Goal: Task Accomplishment & Management: Complete application form

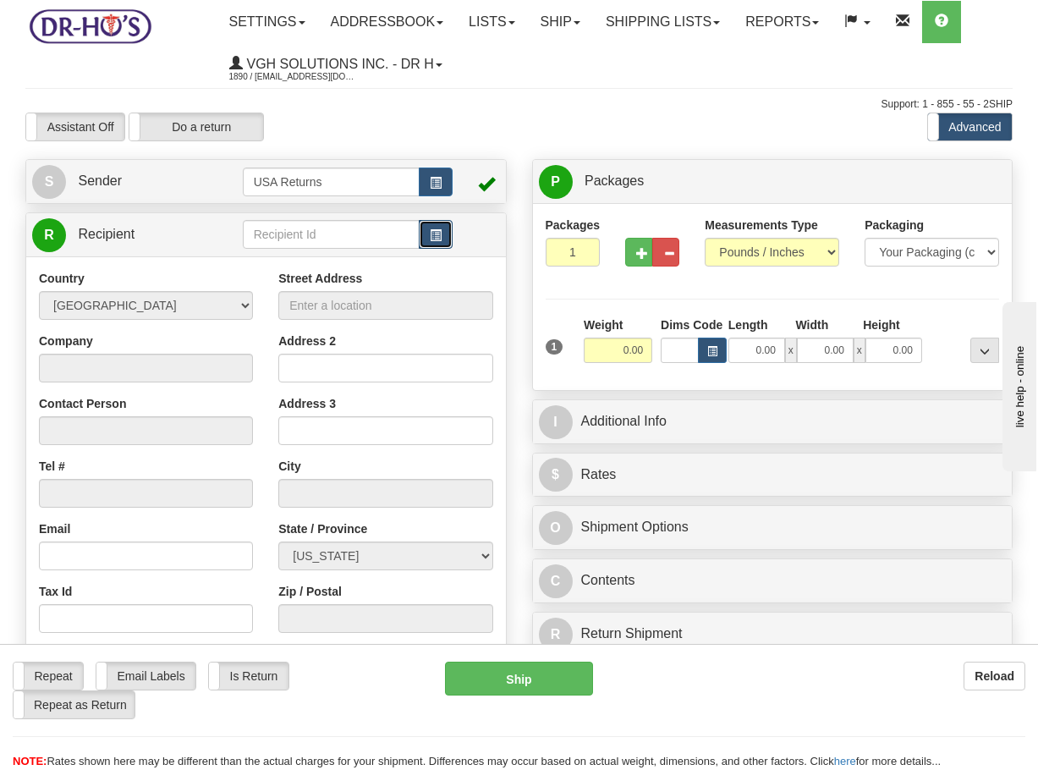
click at [435, 238] on span "button" at bounding box center [436, 235] width 12 height 11
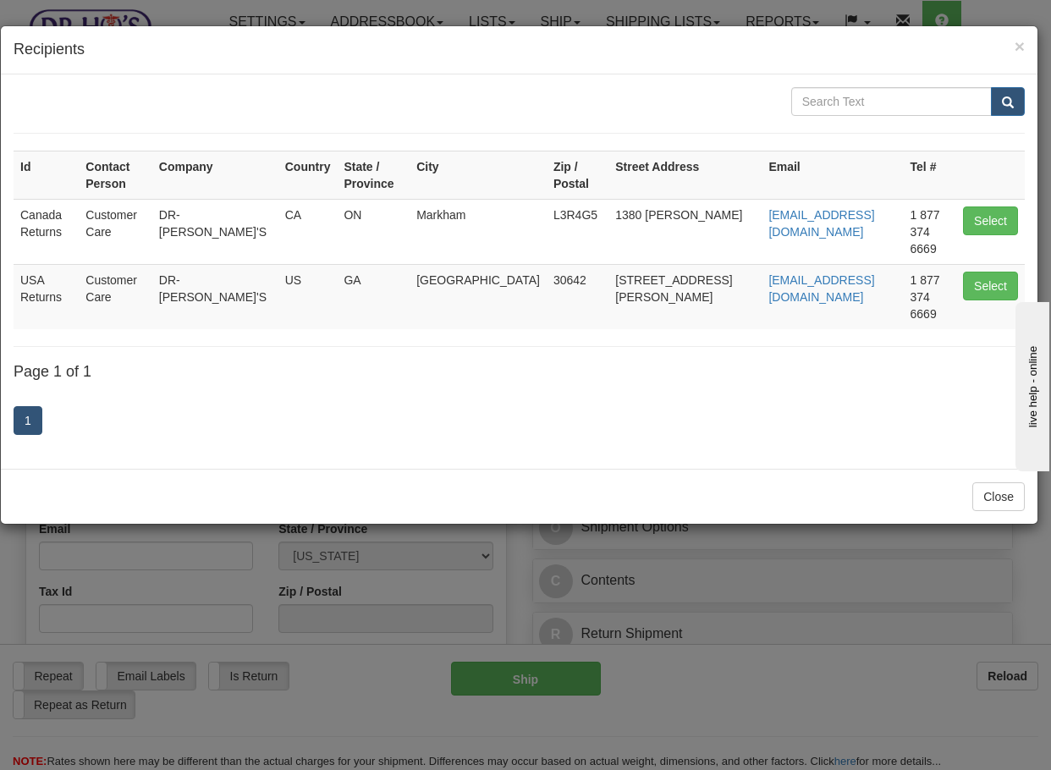
click at [962, 203] on td "Select" at bounding box center [990, 231] width 69 height 65
click at [976, 206] on button "Select" at bounding box center [990, 220] width 55 height 29
type input "Canada Returns"
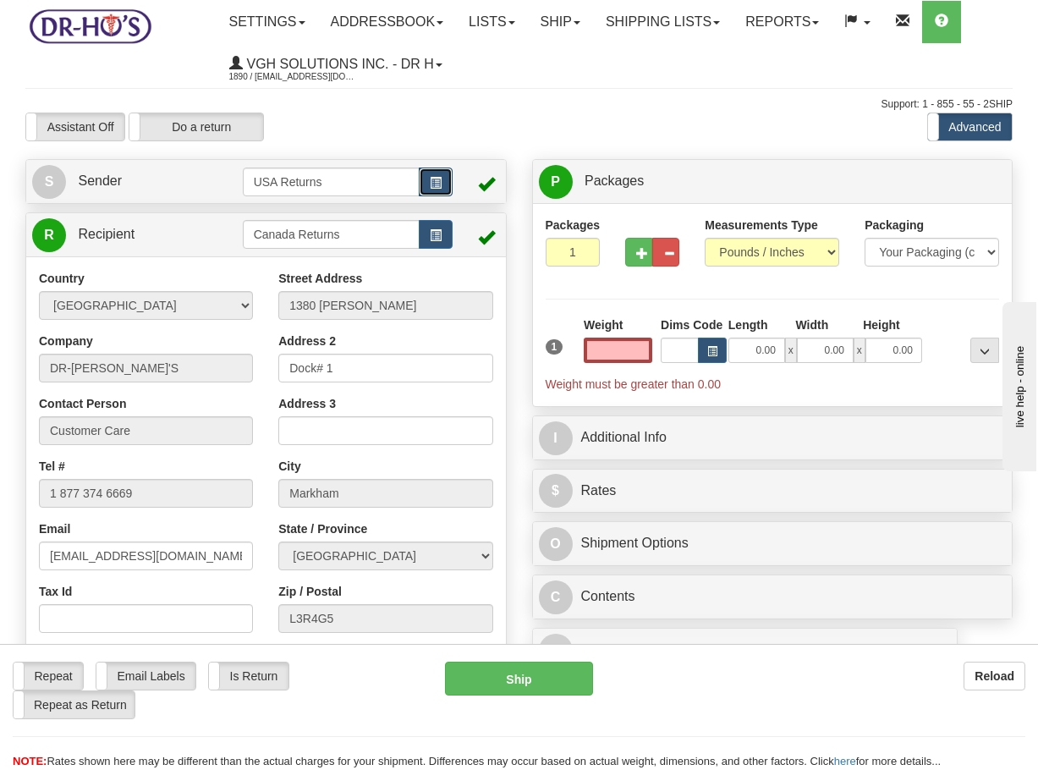
type input "0.00"
click at [431, 190] on button "button" at bounding box center [436, 181] width 34 height 29
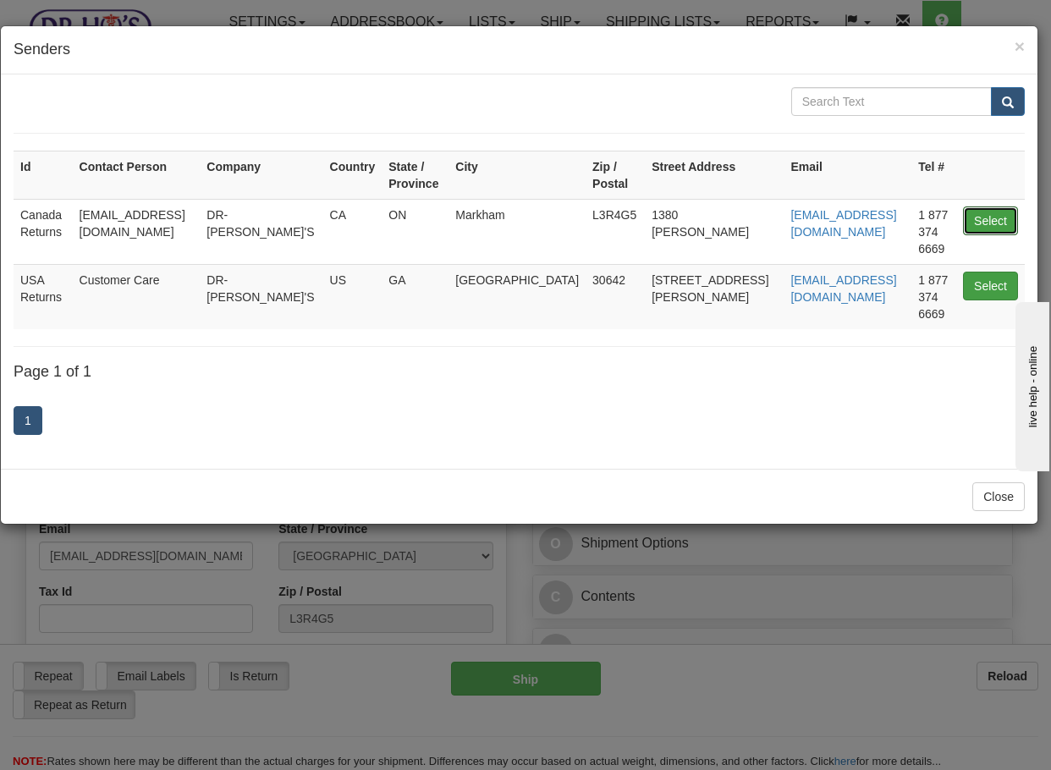
drag, startPoint x: 973, startPoint y: 214, endPoint x: 963, endPoint y: 215, distance: 10.2
click at [973, 212] on button "Select" at bounding box center [990, 220] width 55 height 29
type input "Canada Returns"
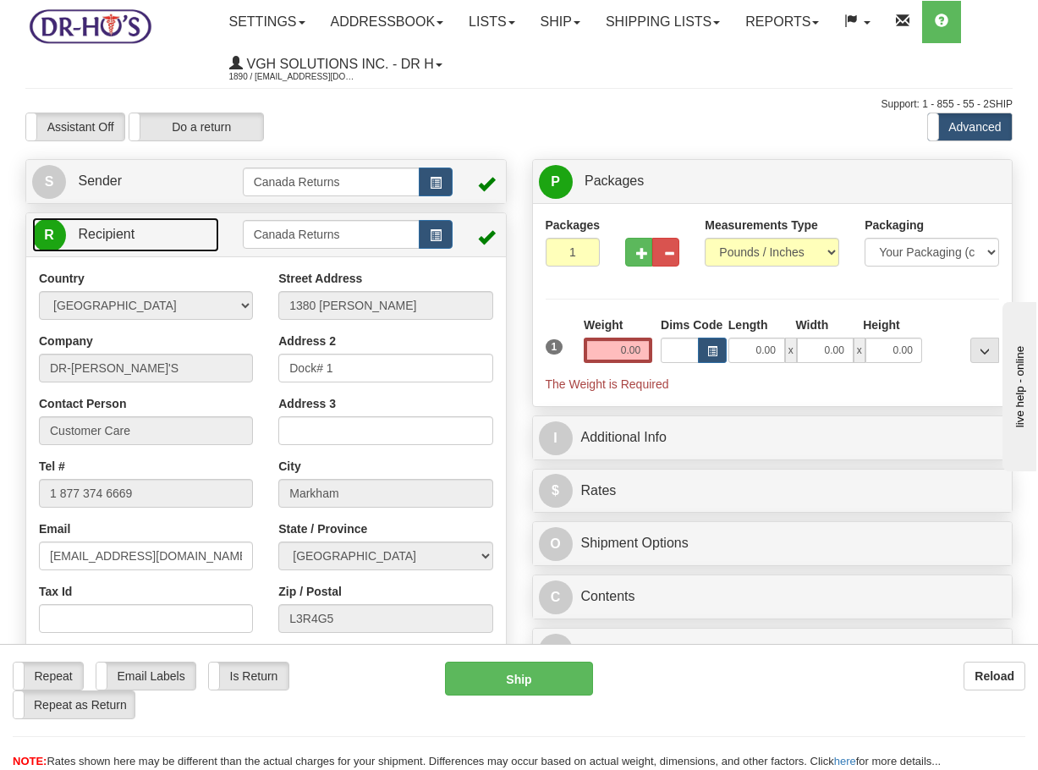
click at [145, 230] on link "R Recipient" at bounding box center [125, 234] width 187 height 35
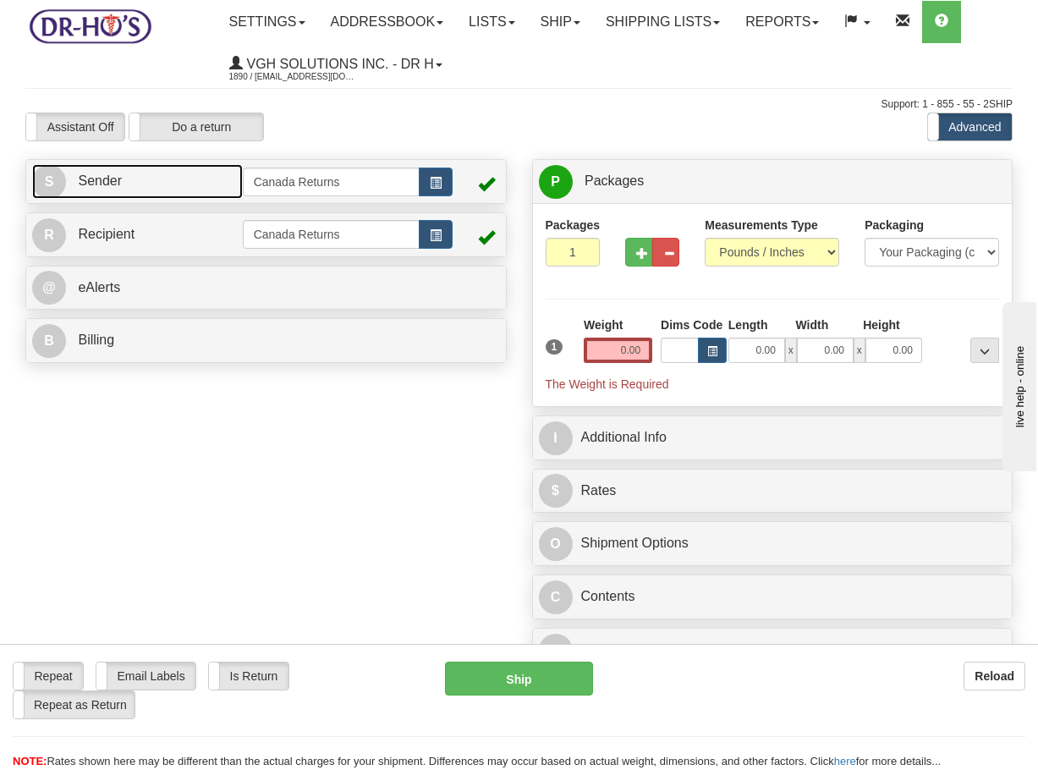
click at [175, 182] on link "S Sender" at bounding box center [137, 181] width 211 height 35
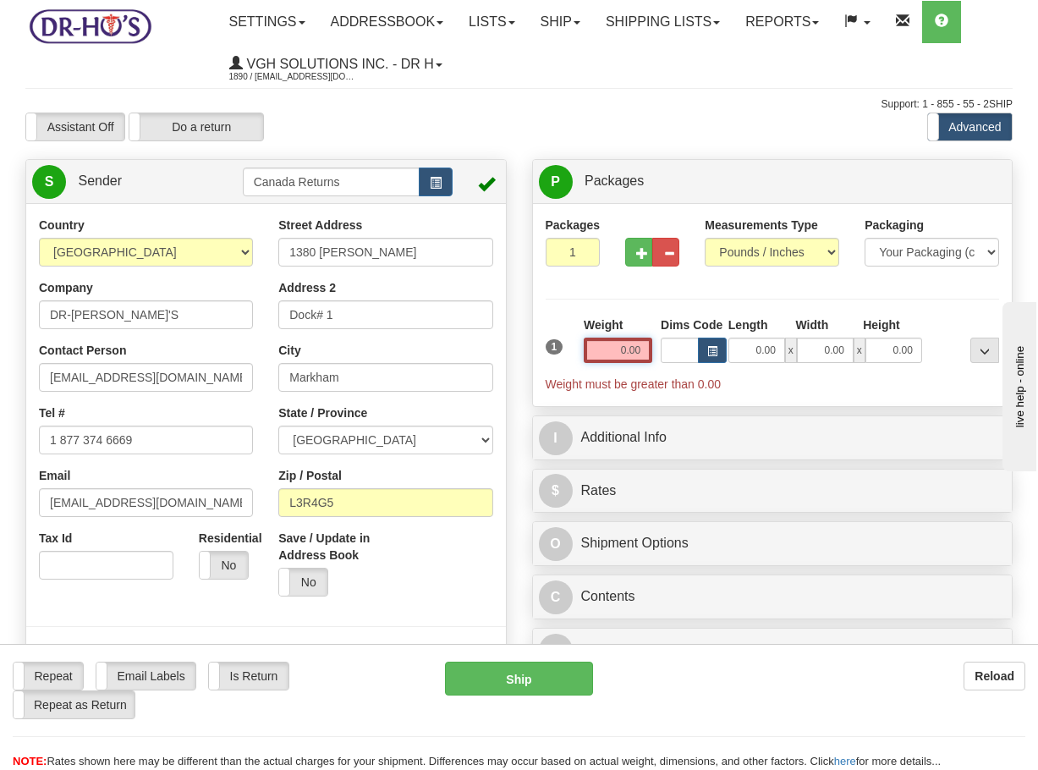
click at [617, 351] on input "0.00" at bounding box center [618, 350] width 69 height 25
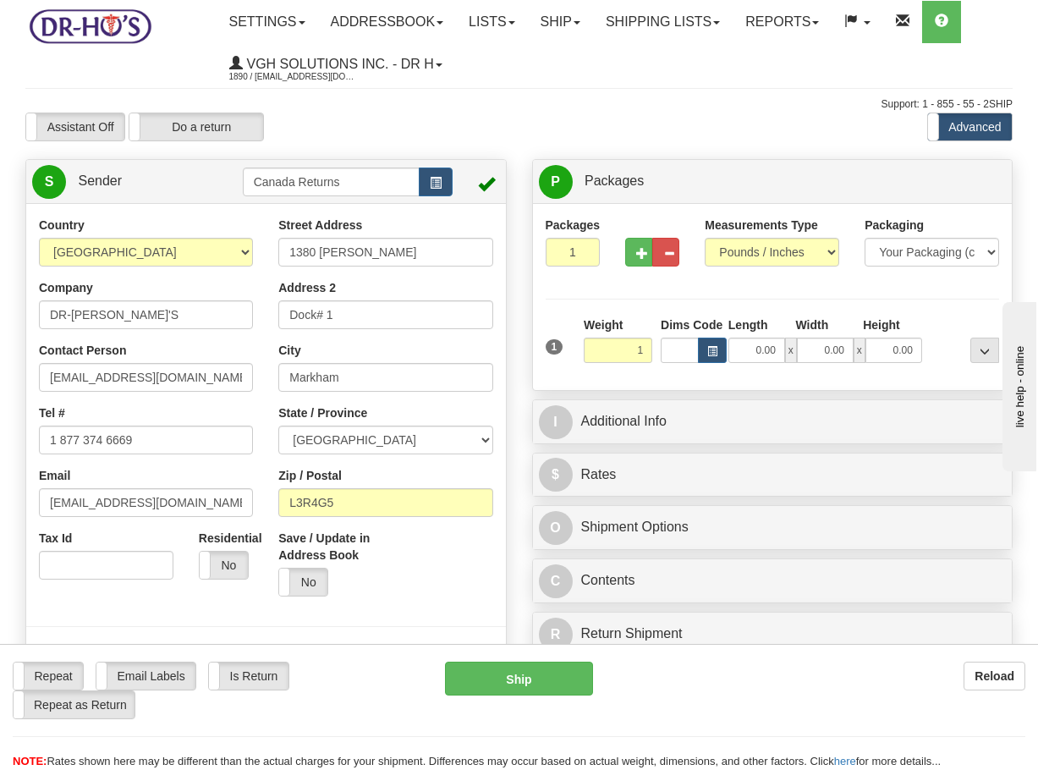
type input "1.00"
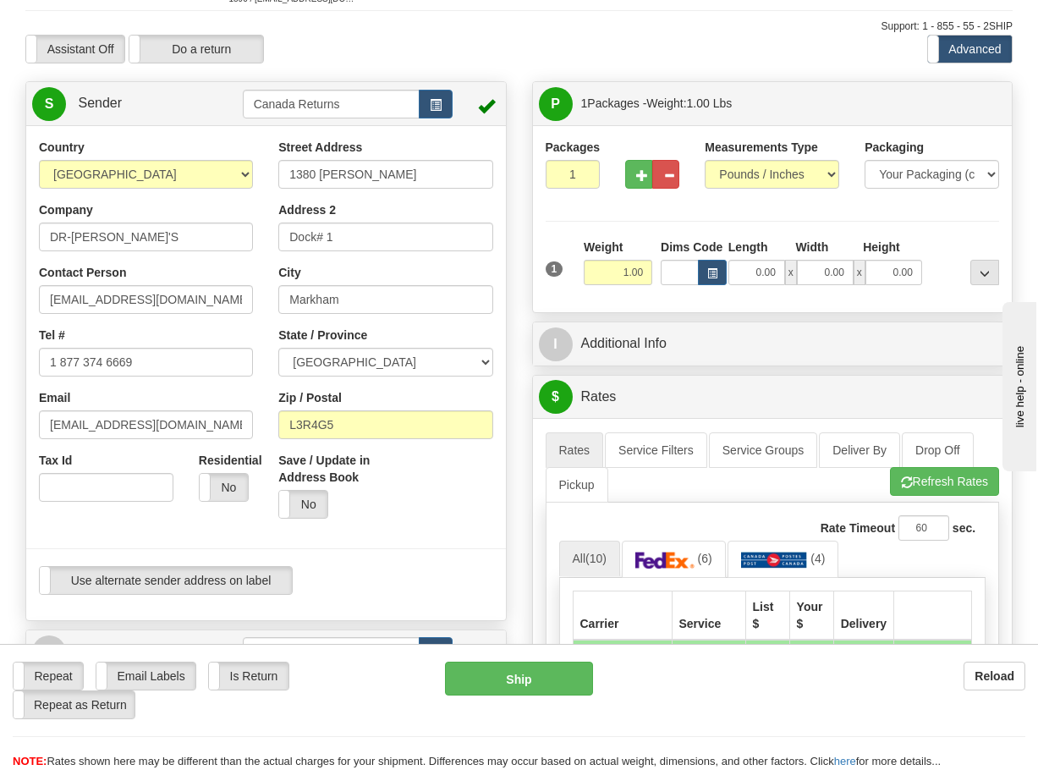
scroll to position [254, 0]
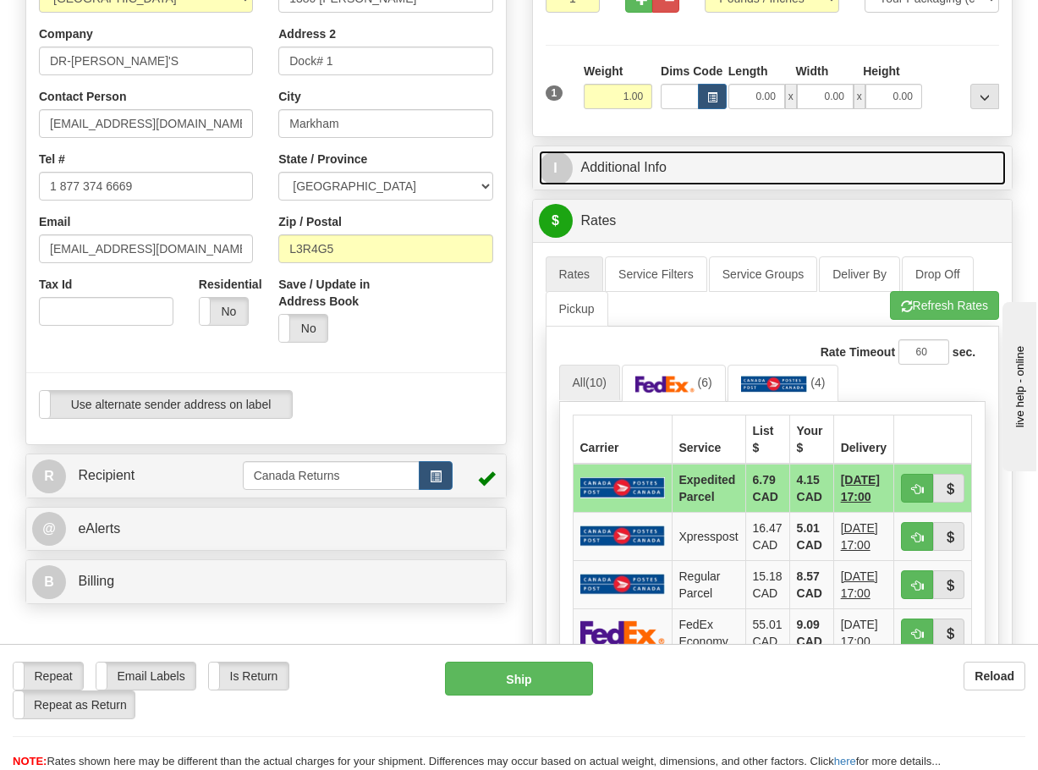
click at [656, 157] on link "I Additional Info" at bounding box center [773, 168] width 468 height 35
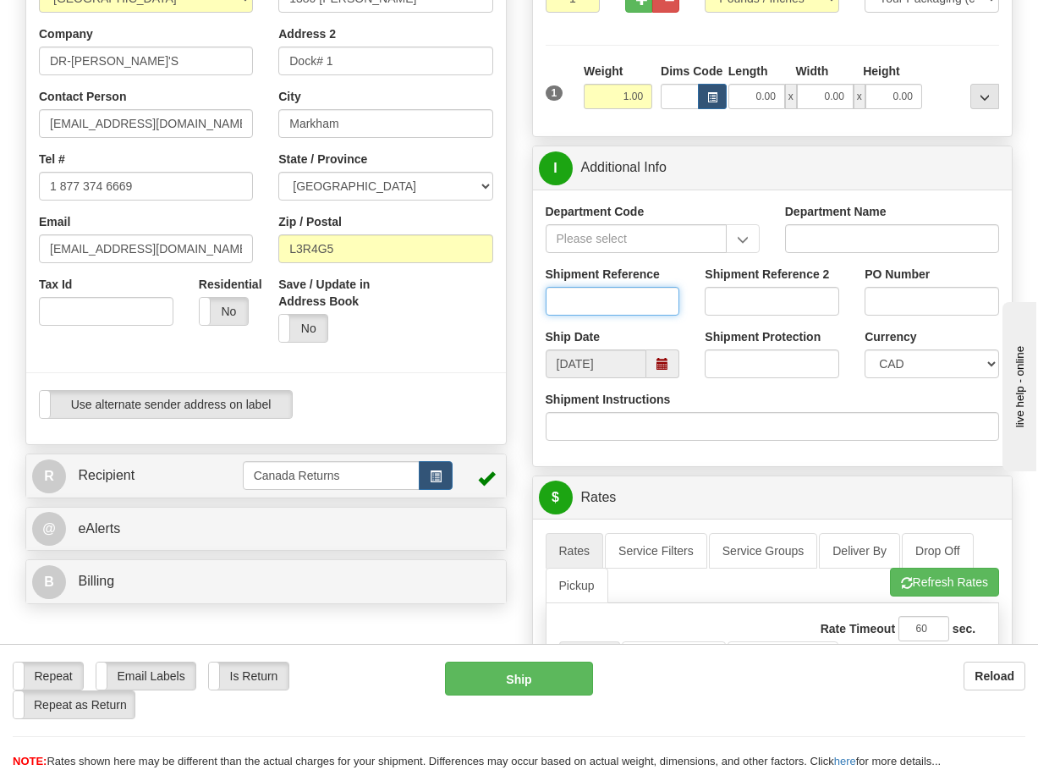
click at [631, 303] on input "Shipment Reference" at bounding box center [613, 301] width 134 height 29
paste input "1188820"
click at [673, 366] on span at bounding box center [662, 363] width 33 height 29
type input "1188820"
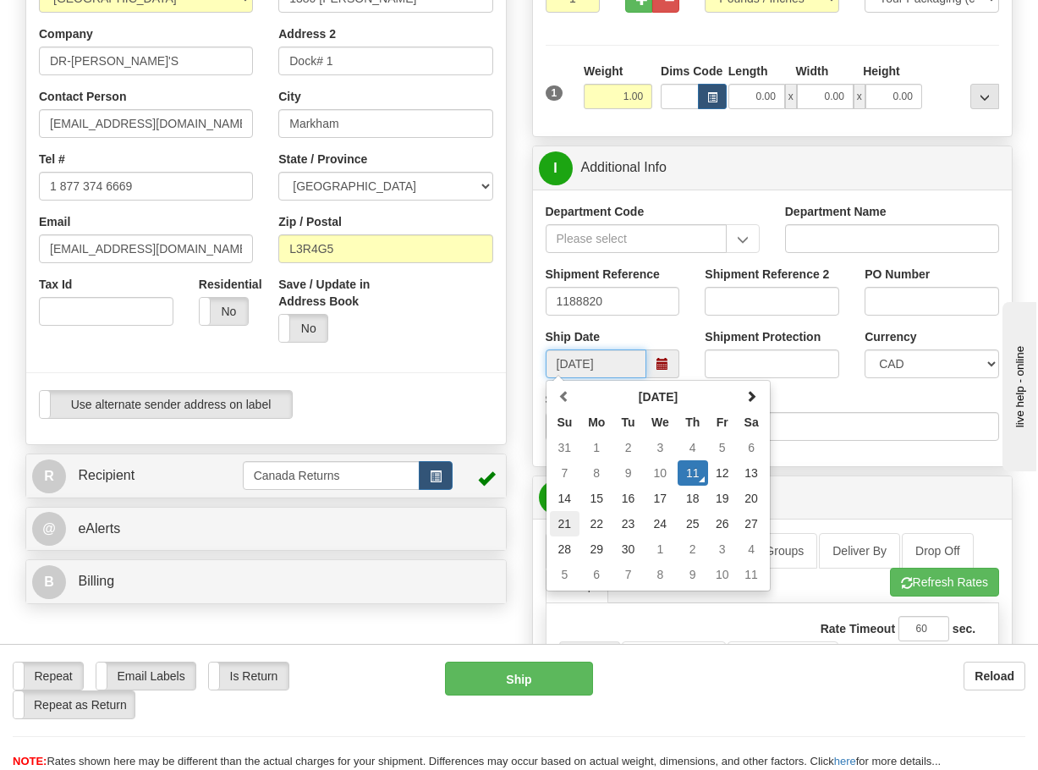
click at [554, 518] on td "21" at bounding box center [565, 523] width 30 height 25
type input "[DATE]"
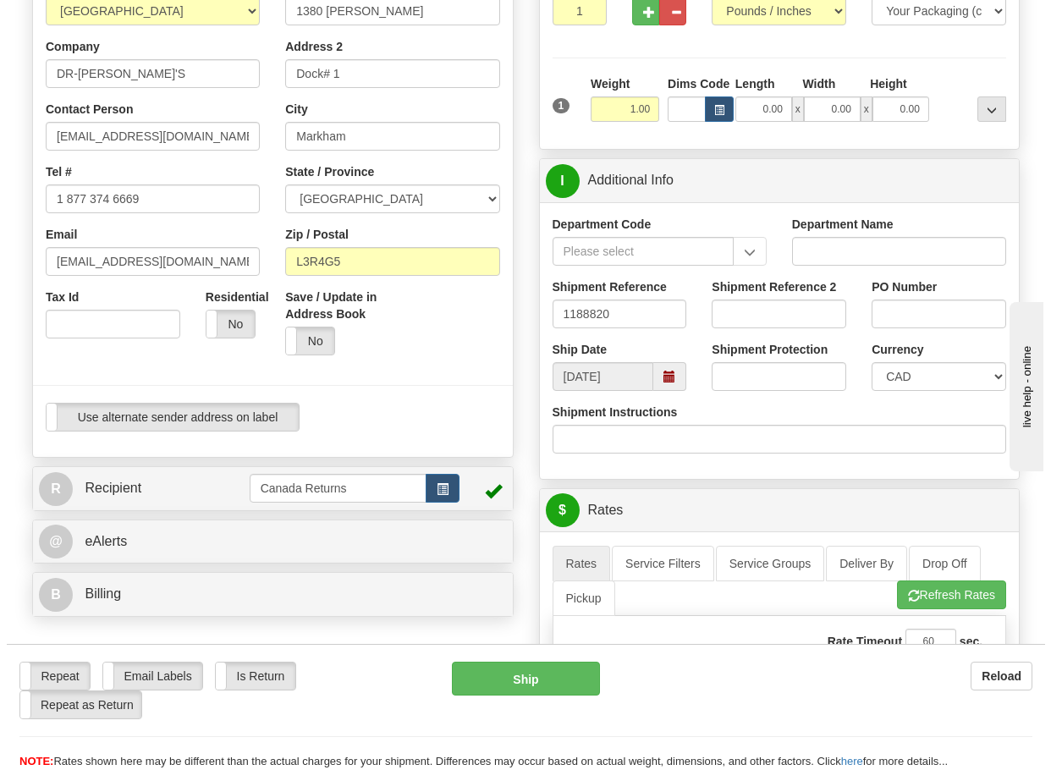
scroll to position [0, 0]
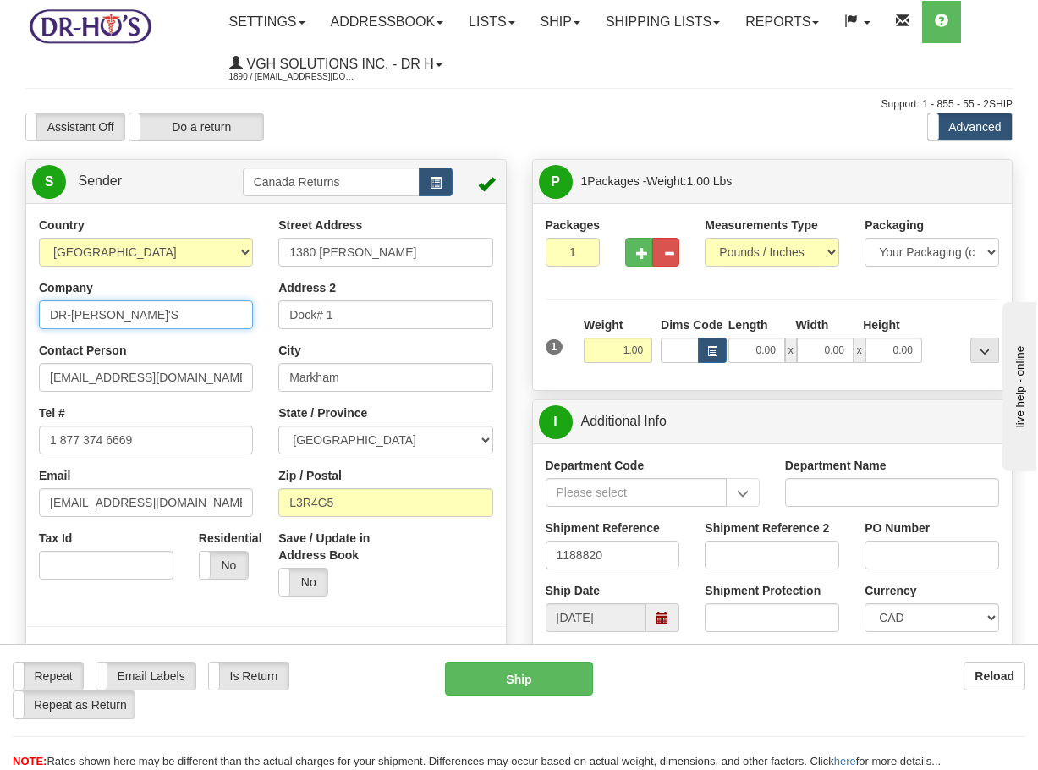
click at [96, 314] on input "DR-[PERSON_NAME]'S" at bounding box center [146, 314] width 214 height 29
paste input "[PERSON_NAME]"
type input "[PERSON_NAME]"
click at [132, 360] on div "Contact Person [EMAIL_ADDRESS][DOMAIN_NAME]" at bounding box center [146, 367] width 214 height 50
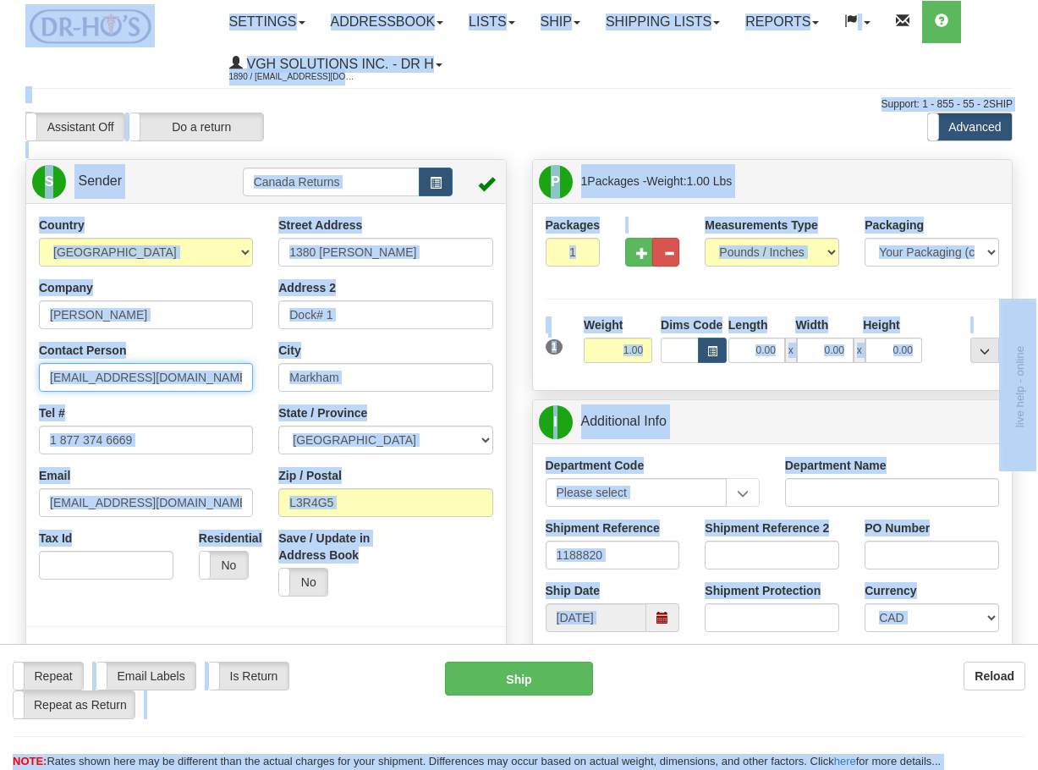
click at [223, 380] on input "[EMAIL_ADDRESS][DOMAIN_NAME]" at bounding box center [146, 377] width 214 height 29
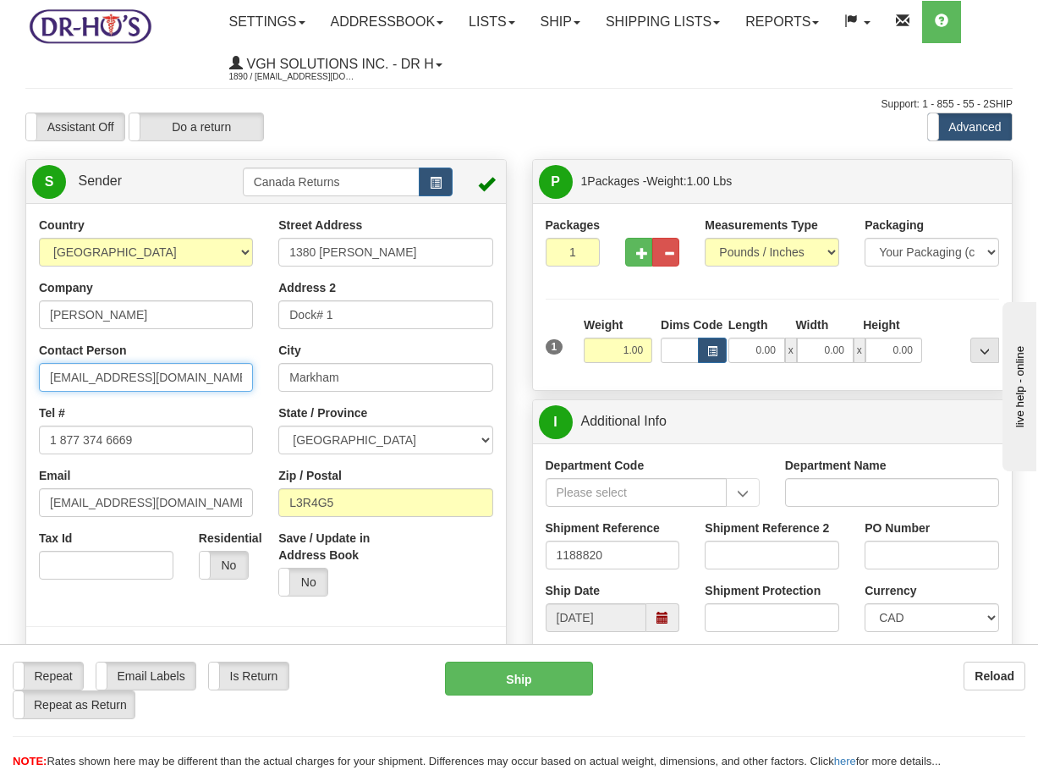
paste input "[PERSON_NAME]"
type input "[PERSON_NAME]"
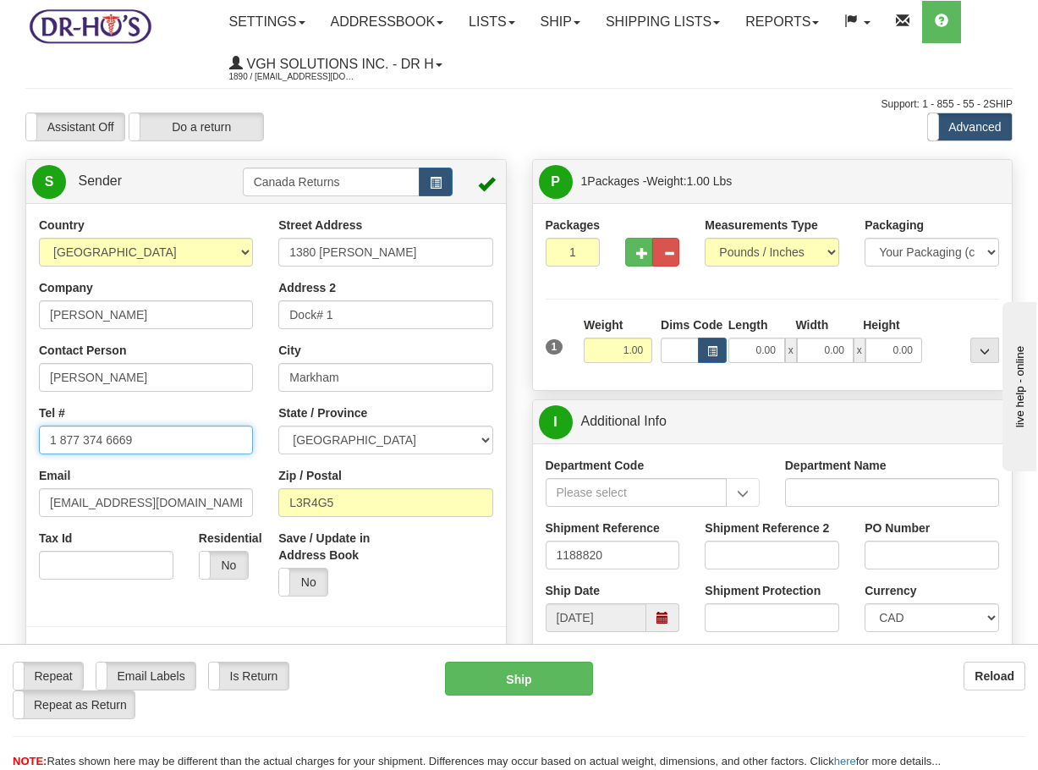
click at [194, 432] on input "1 877 374 6669" at bounding box center [146, 439] width 214 height 29
paste input "4164839285"
type input "4164839285"
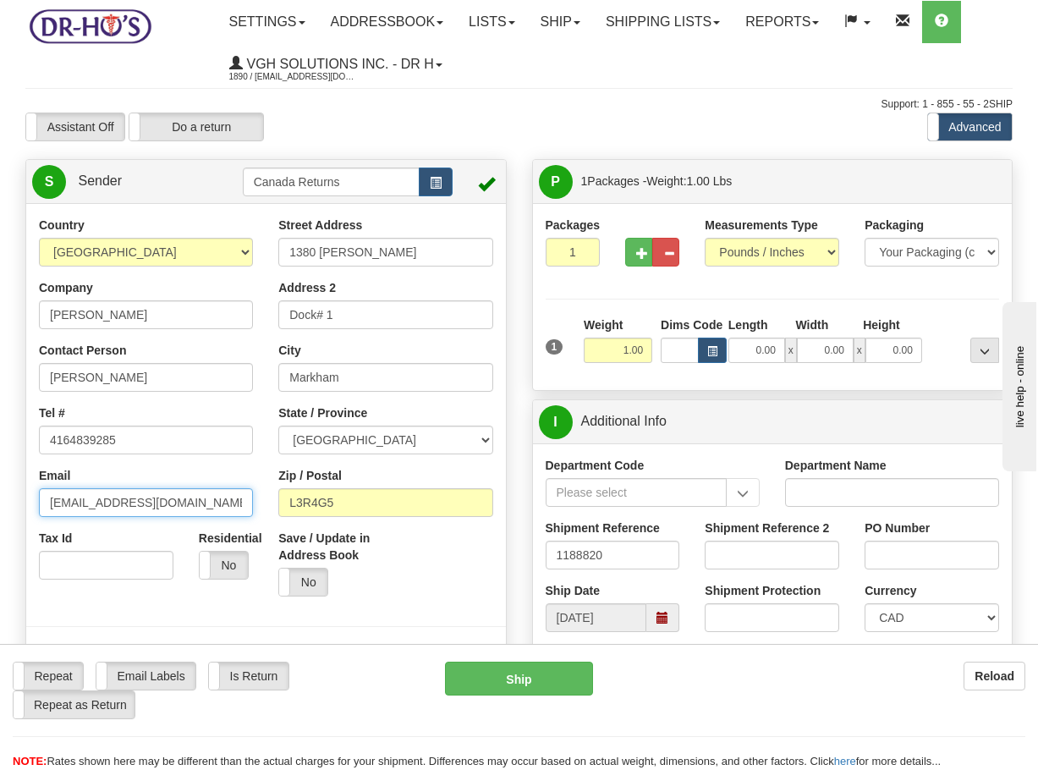
drag, startPoint x: 167, startPoint y: 490, endPoint x: -240, endPoint y: 444, distance: 410.3
click at [0, 444] on html "Training Course Close Toggle navigation Settings Shipping Preferences New Sende…" at bounding box center [519, 385] width 1038 height 770
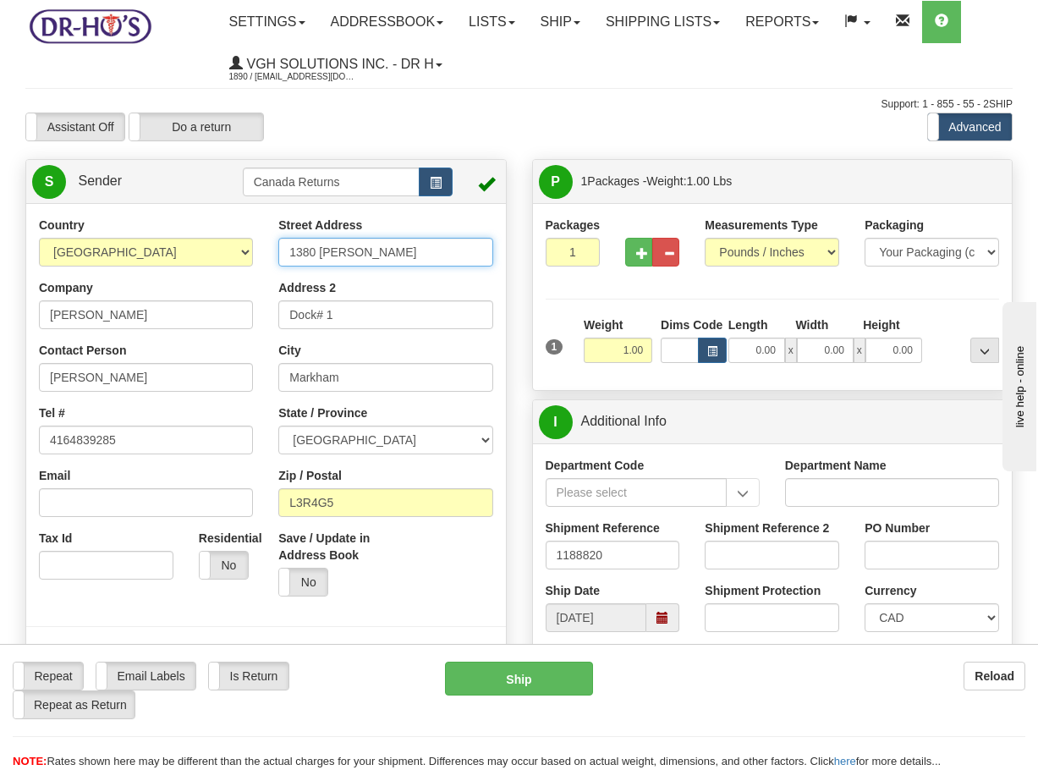
drag, startPoint x: 443, startPoint y: 251, endPoint x: -37, endPoint y: 237, distance: 480.7
click at [0, 237] on html "Training Course Close Toggle navigation Settings Shipping Preferences New Sende…" at bounding box center [519, 385] width 1038 height 770
paste input "[STREET_ADDRESS]"
type input "[STREET_ADDRESS]"
click at [339, 311] on input "Dock# 1" at bounding box center [385, 314] width 214 height 29
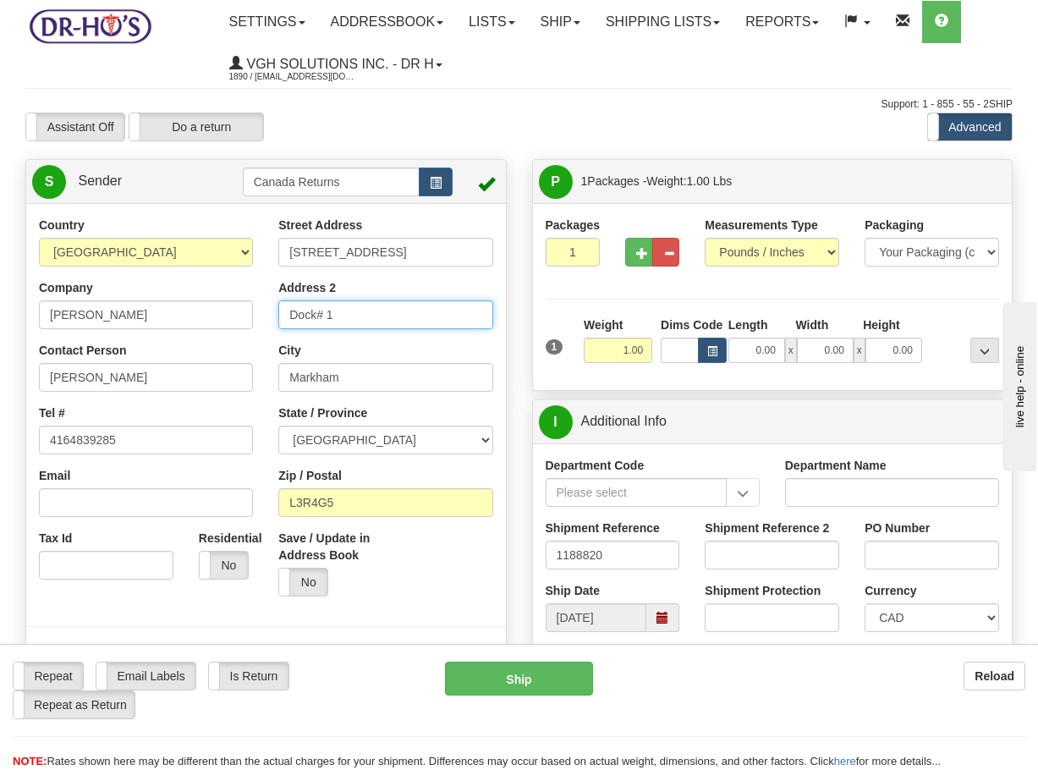
paste input "APT 204"
type input "APT 204"
click at [349, 381] on input "Markham" at bounding box center [385, 377] width 214 height 29
paste input "[GEOGRAPHIC_DATA]"
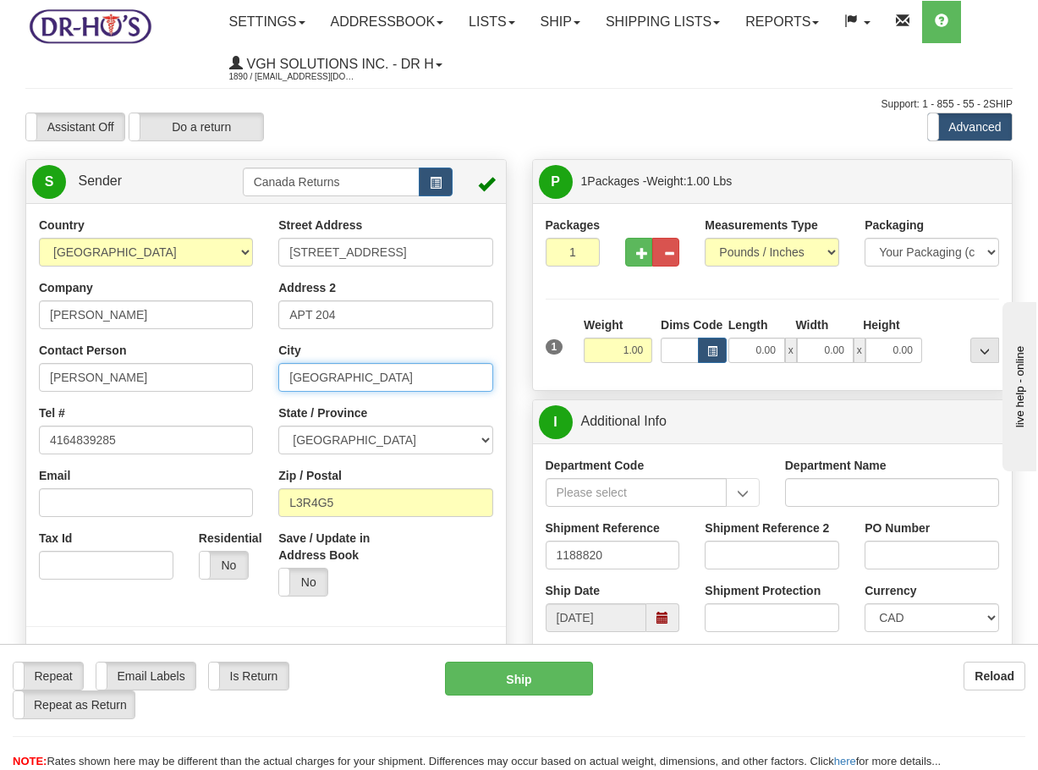
type input "[GEOGRAPHIC_DATA]"
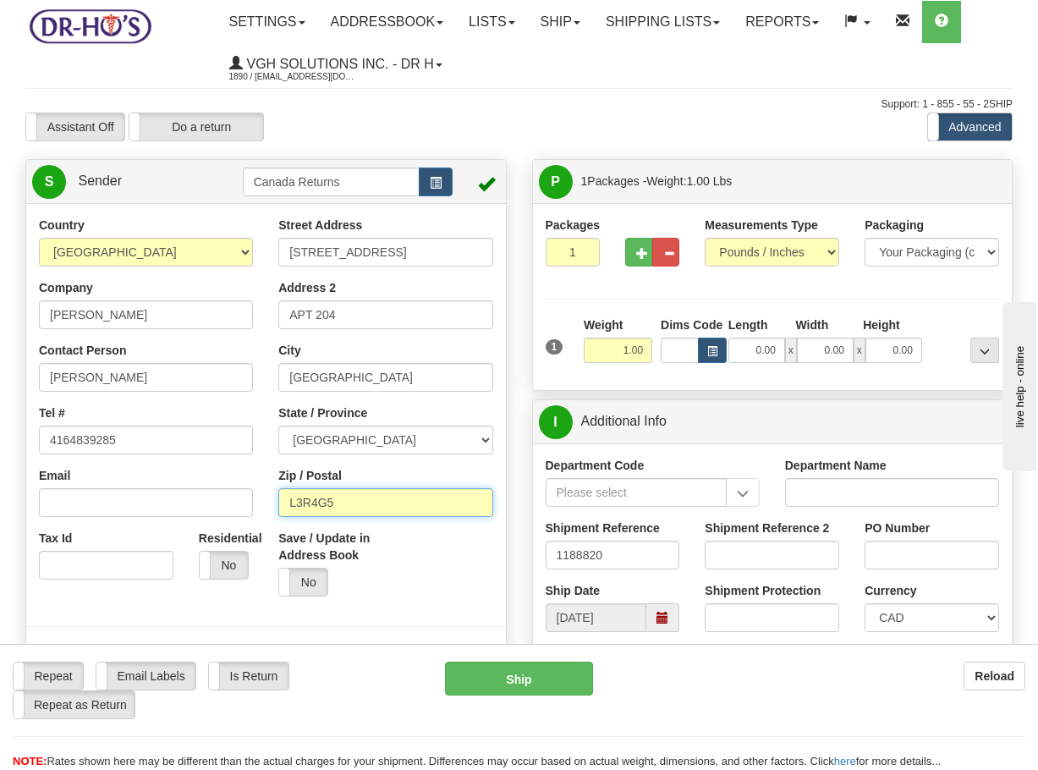
click at [375, 493] on input "L3R4G5" at bounding box center [385, 502] width 214 height 29
paste input "M4P3B4"
type input "M4P3B4"
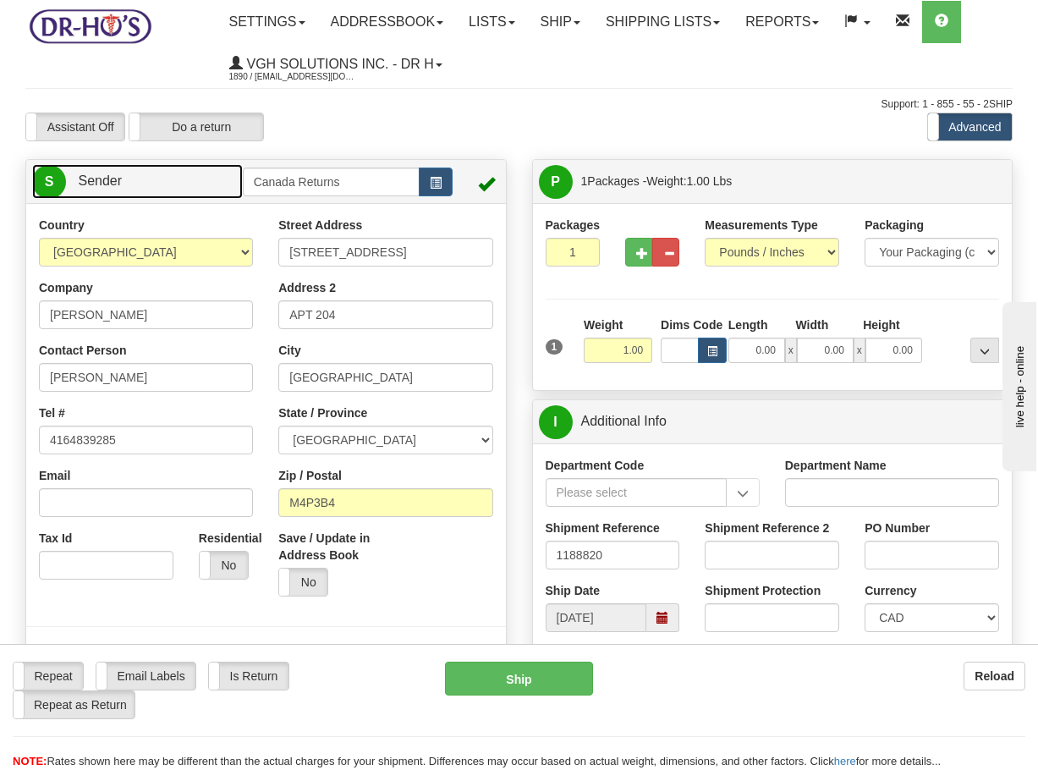
click at [170, 168] on link "S Sender" at bounding box center [137, 181] width 211 height 35
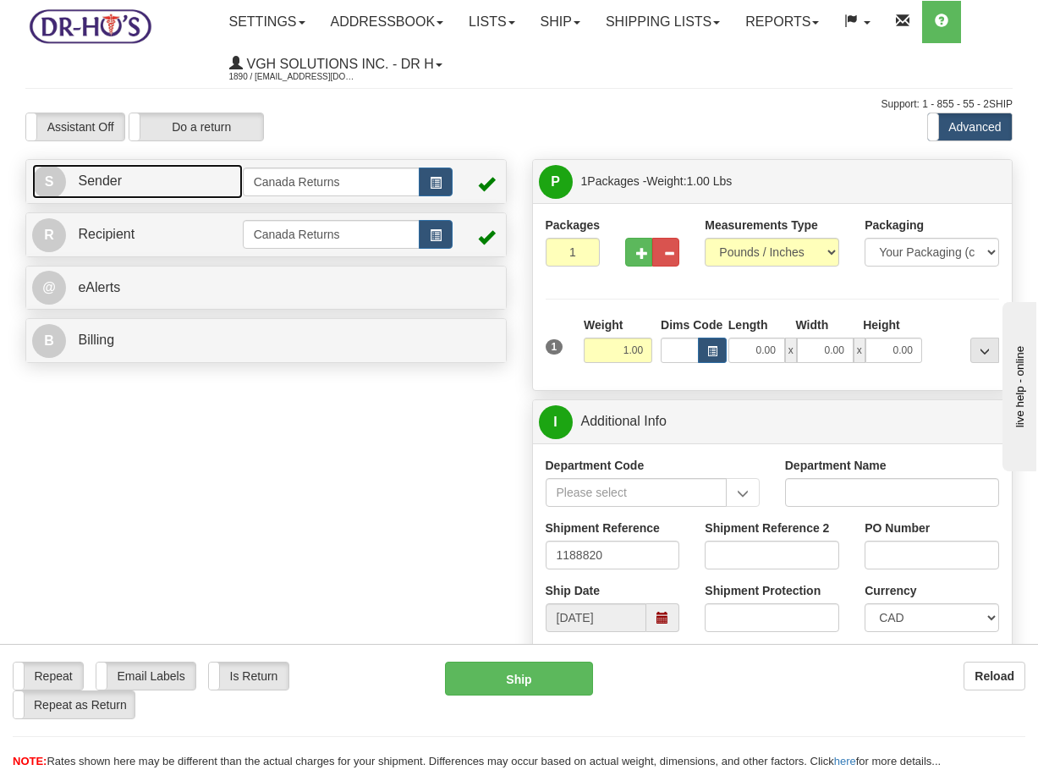
click at [170, 168] on link "S Sender" at bounding box center [137, 181] width 211 height 35
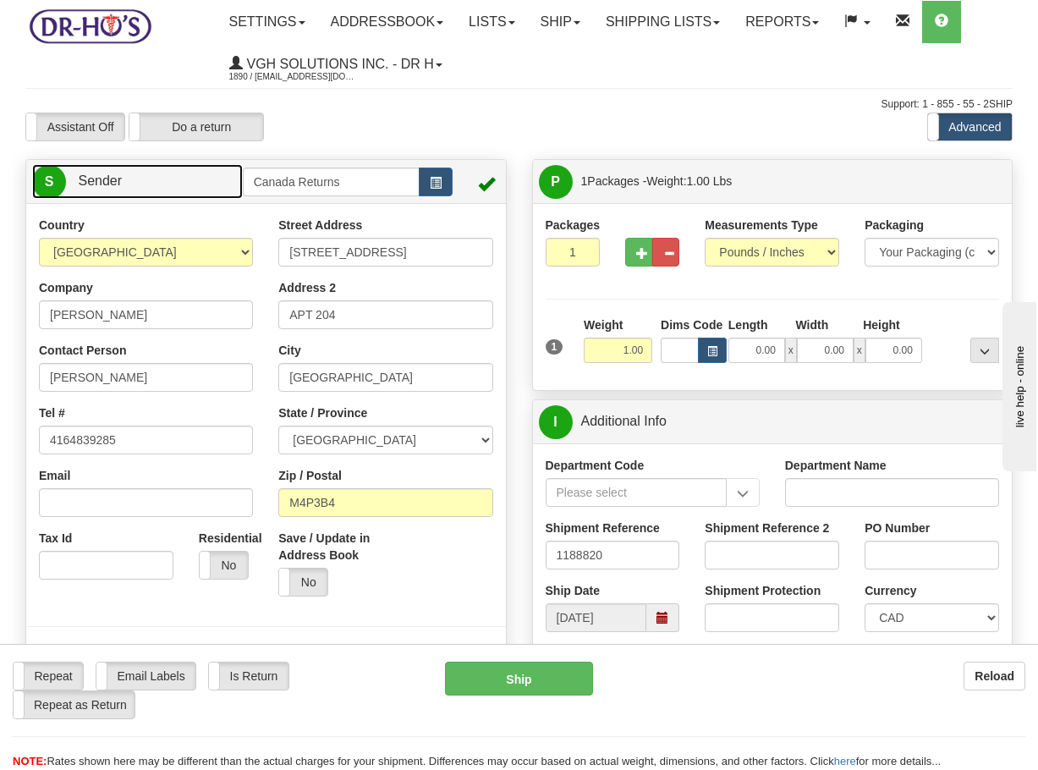
click at [170, 168] on link "S Sender" at bounding box center [137, 181] width 211 height 35
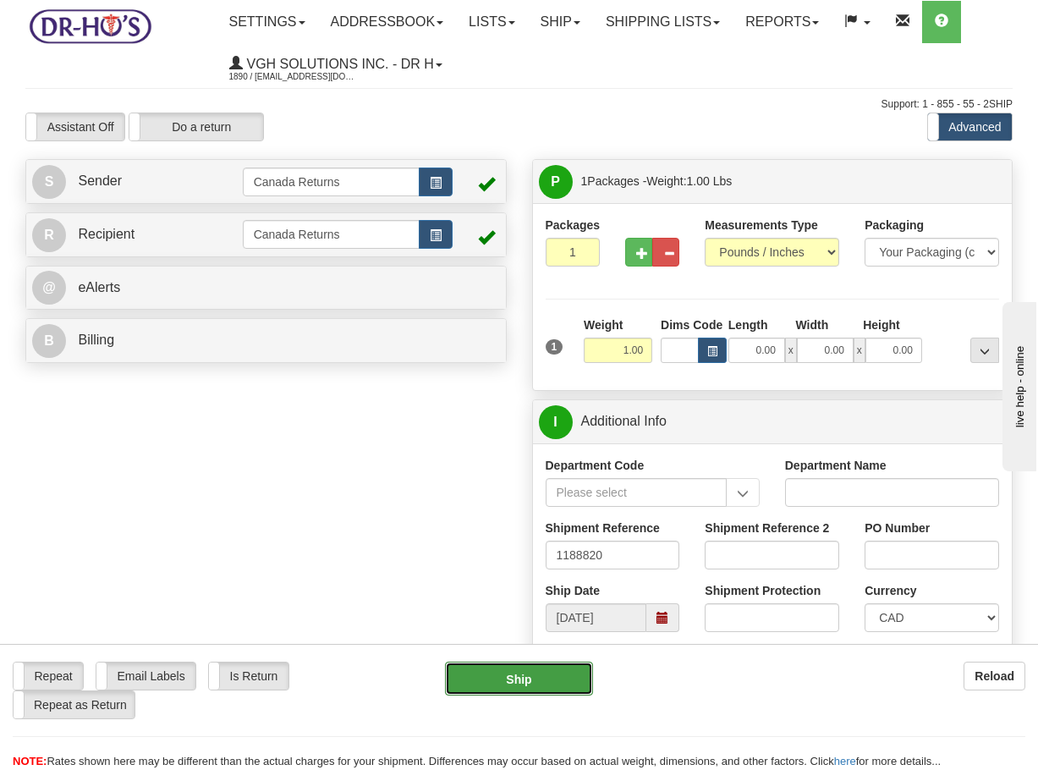
click at [510, 671] on button "Ship" at bounding box center [519, 678] width 148 height 34
type input "DOM.EP"
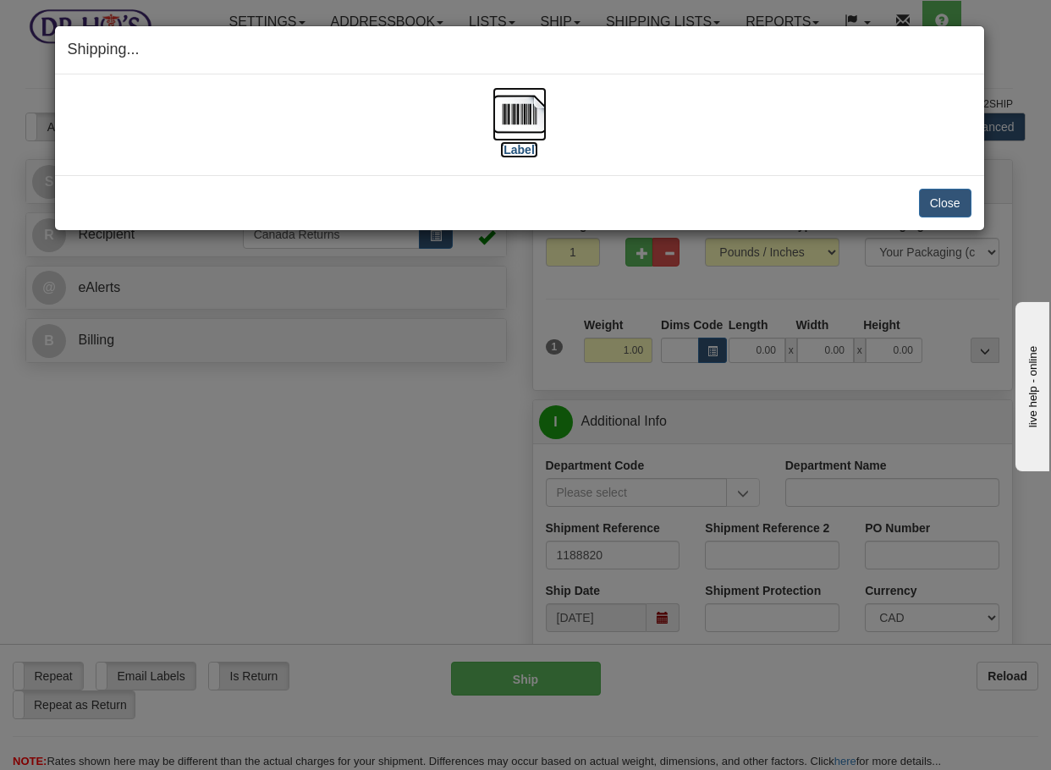
click at [530, 125] on img at bounding box center [519, 114] width 54 height 54
click at [949, 207] on button "Close" at bounding box center [945, 203] width 52 height 29
